Goal: Navigation & Orientation: Find specific page/section

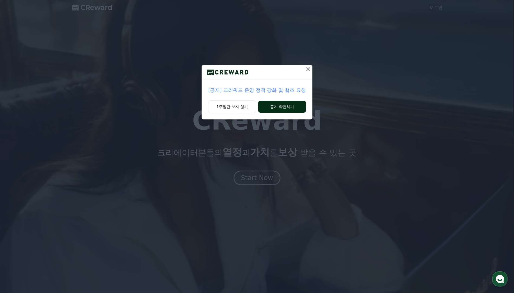
click at [281, 110] on button "공지 확인하기" at bounding box center [281, 107] width 47 height 12
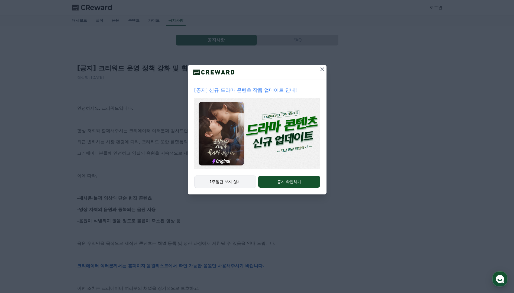
click at [242, 180] on button "1주일간 보지 않기" at bounding box center [225, 181] width 62 height 12
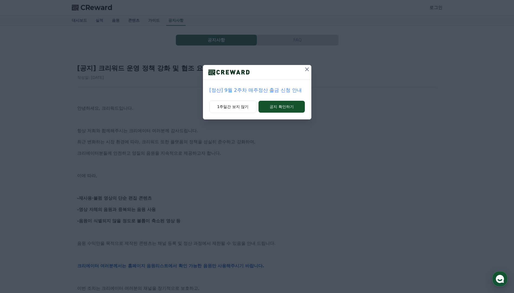
click at [307, 69] on icon at bounding box center [307, 69] width 4 height 4
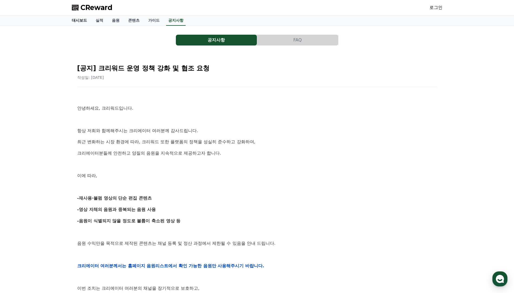
click at [84, 21] on link "대시보드" at bounding box center [79, 20] width 24 height 10
